Goal: Information Seeking & Learning: Compare options

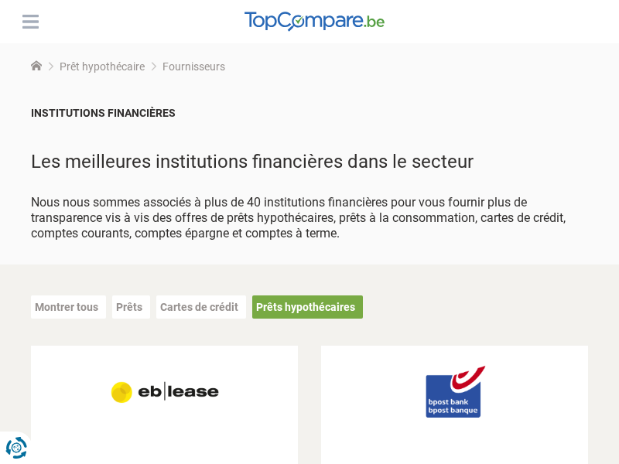
scroll to position [1450, 0]
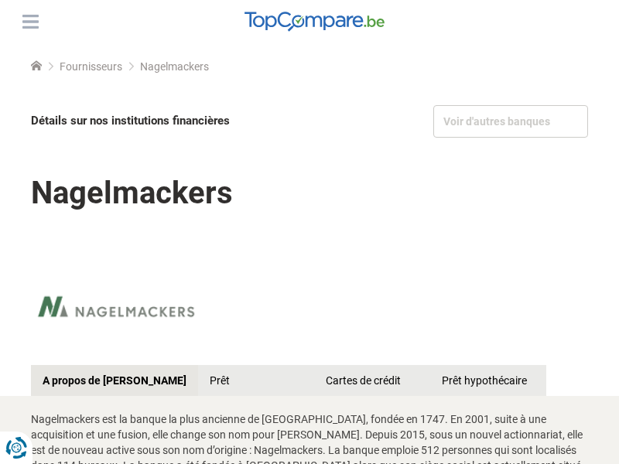
scroll to position [1905, 0]
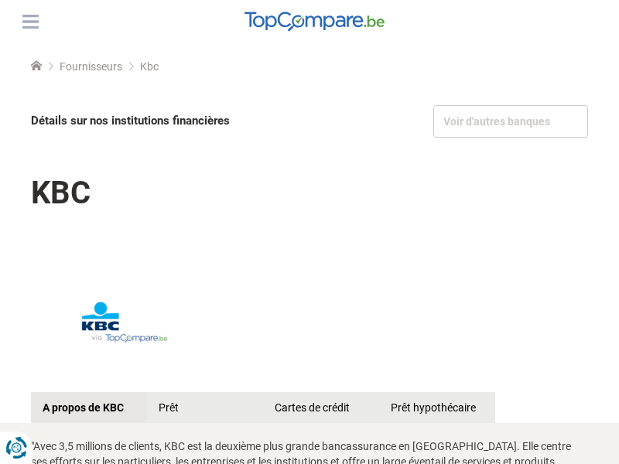
scroll to position [2064, 0]
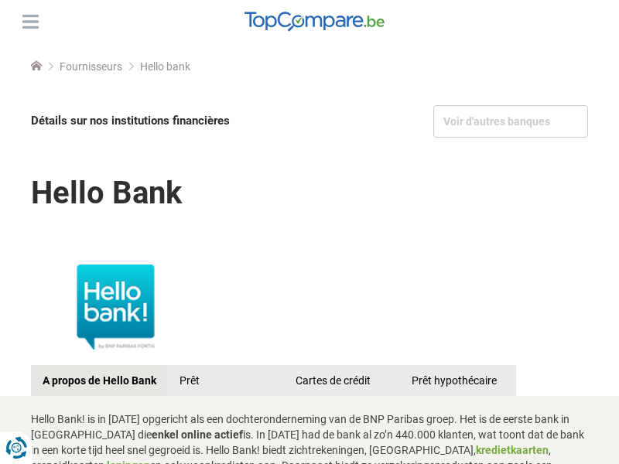
scroll to position [2192, 0]
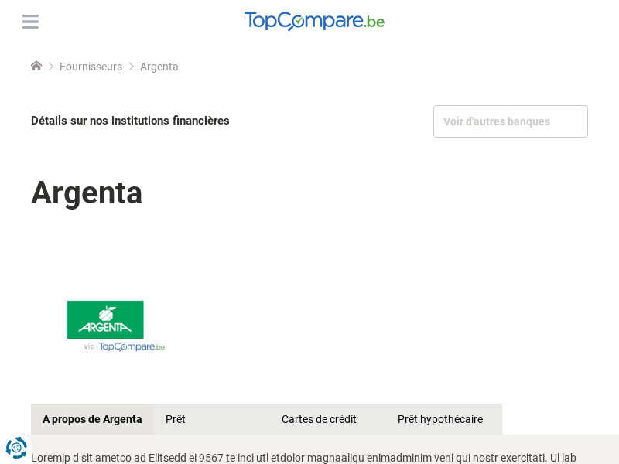
scroll to position [1672, 0]
